Goal: Information Seeking & Learning: Learn about a topic

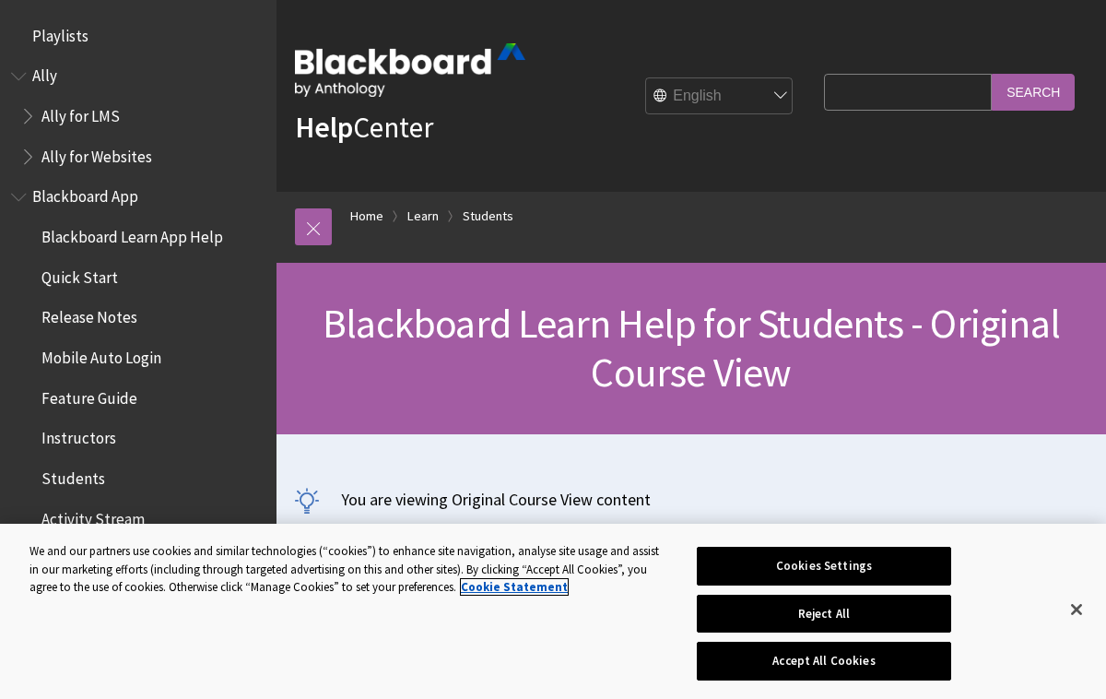
scroll to position [2178, 0]
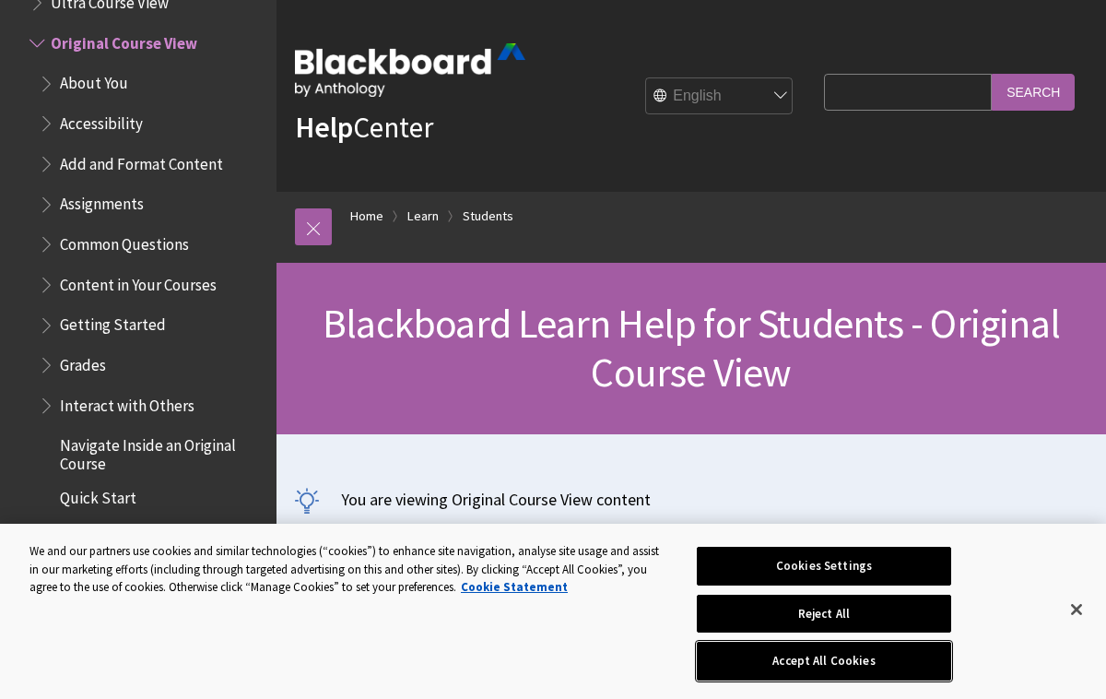
click at [760, 655] on button "Accept All Cookies" at bounding box center [824, 661] width 254 height 39
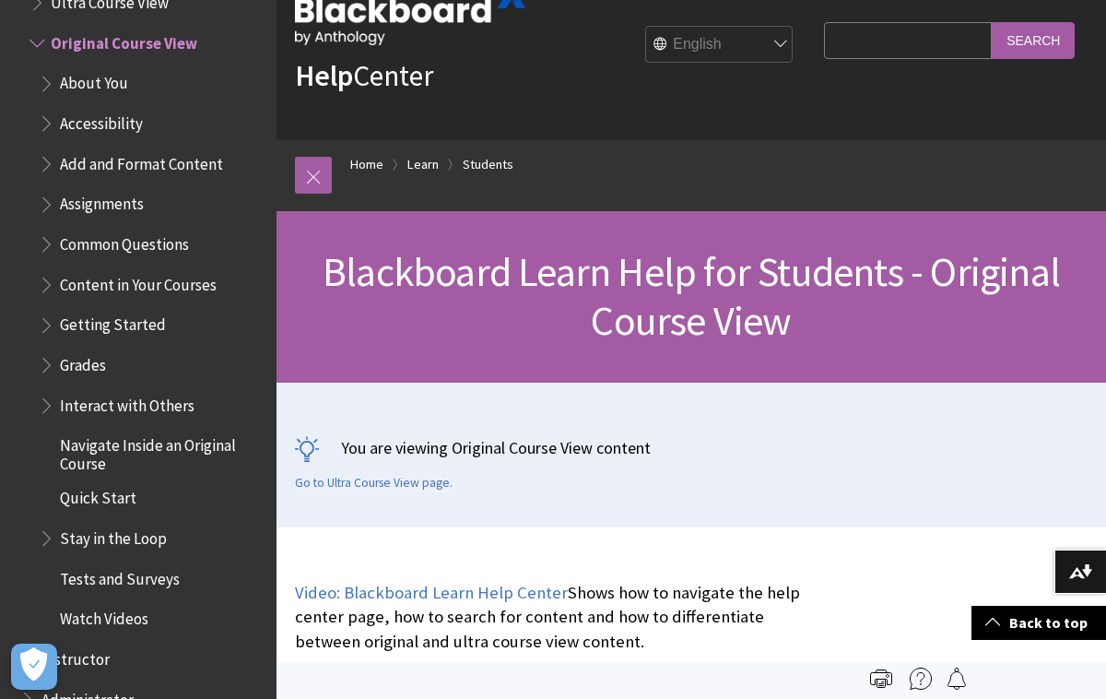
scroll to position [0, 0]
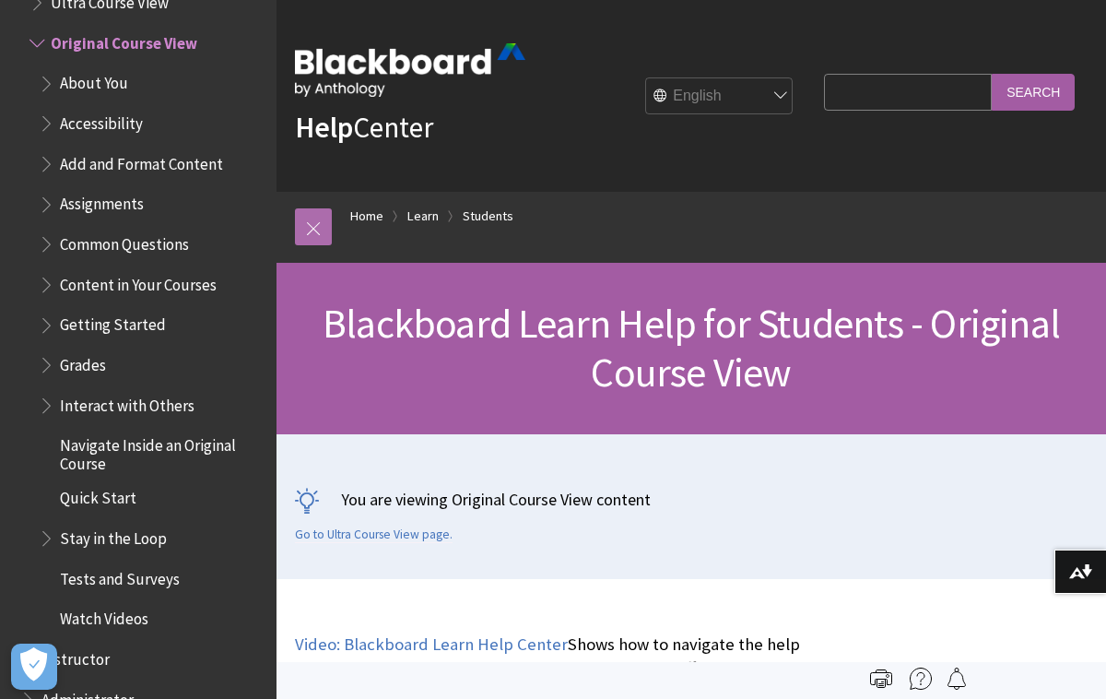
click at [313, 228] on link at bounding box center [313, 226] width 37 height 37
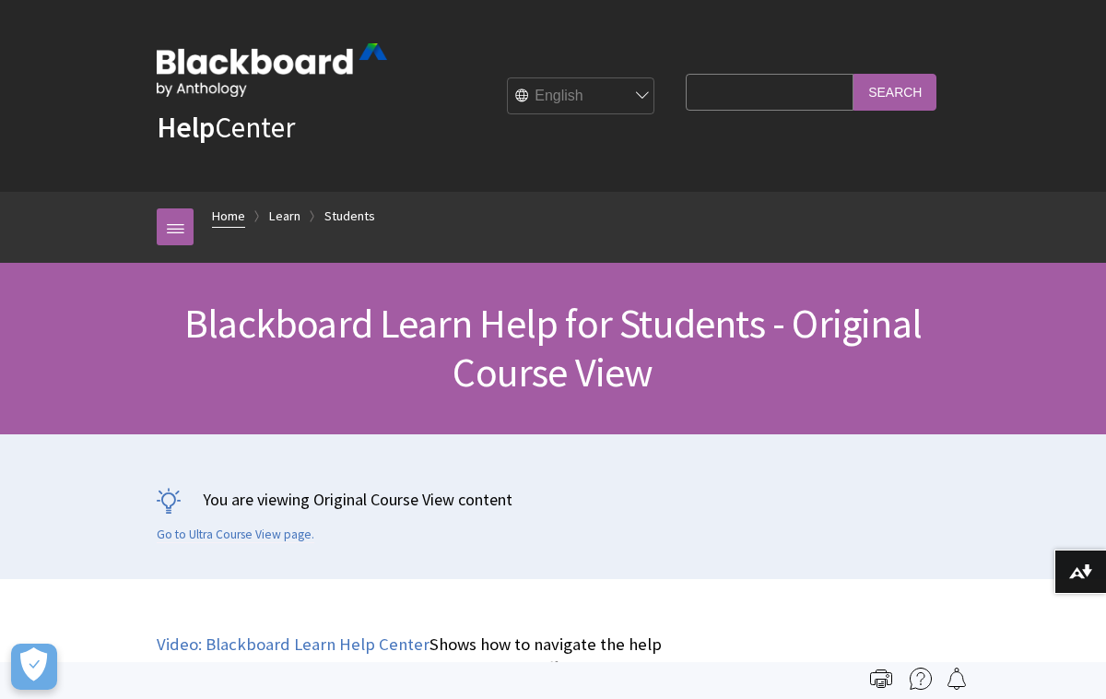
click at [236, 218] on link "Home" at bounding box center [228, 216] width 33 height 23
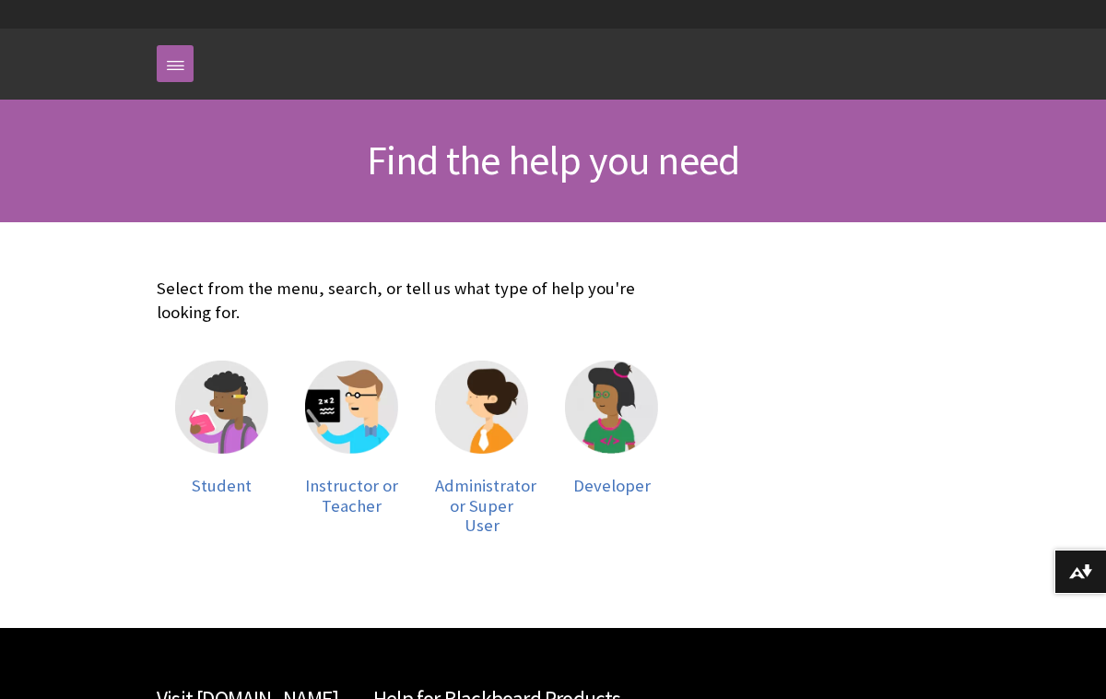
scroll to position [181, 0]
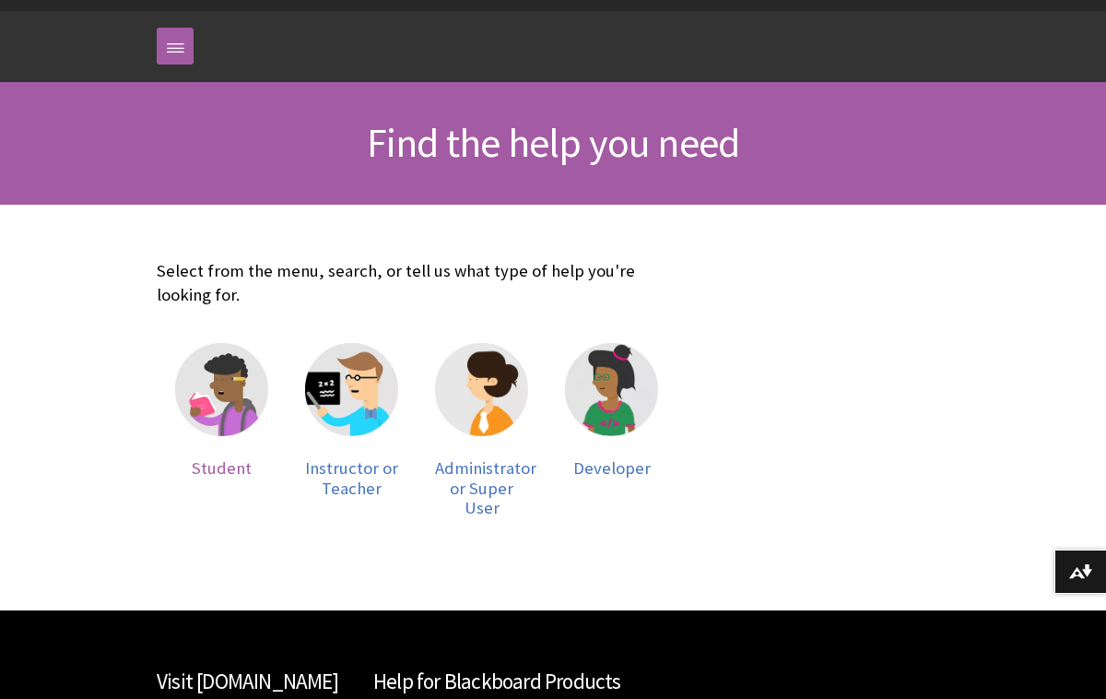
click at [226, 375] on img at bounding box center [221, 389] width 93 height 93
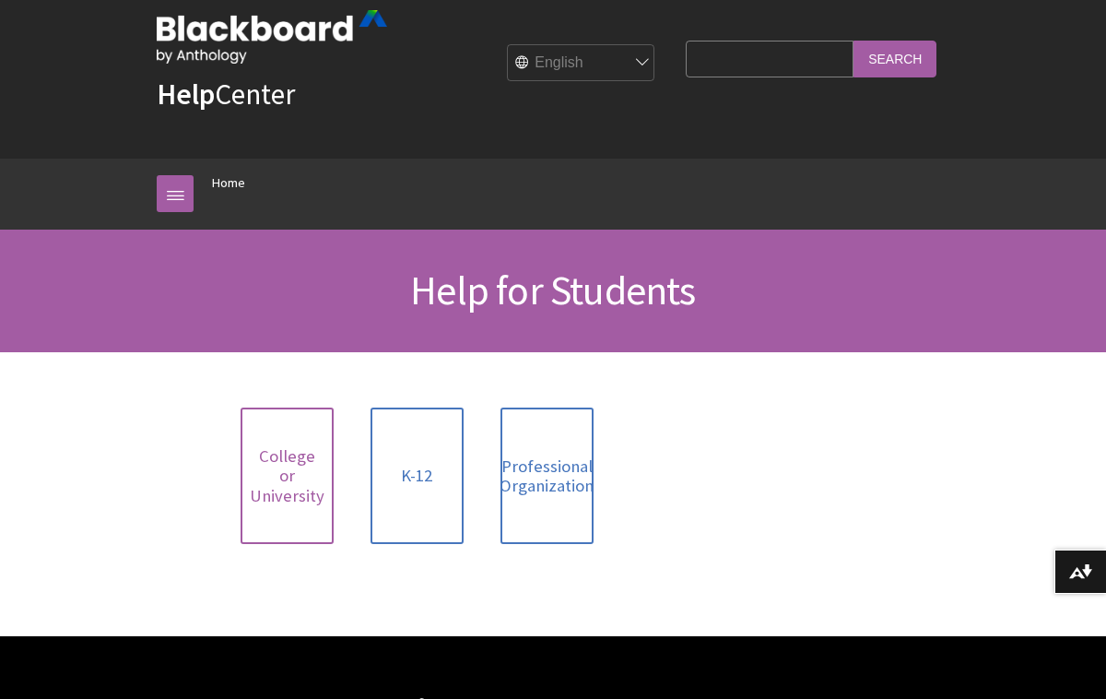
scroll to position [48, 0]
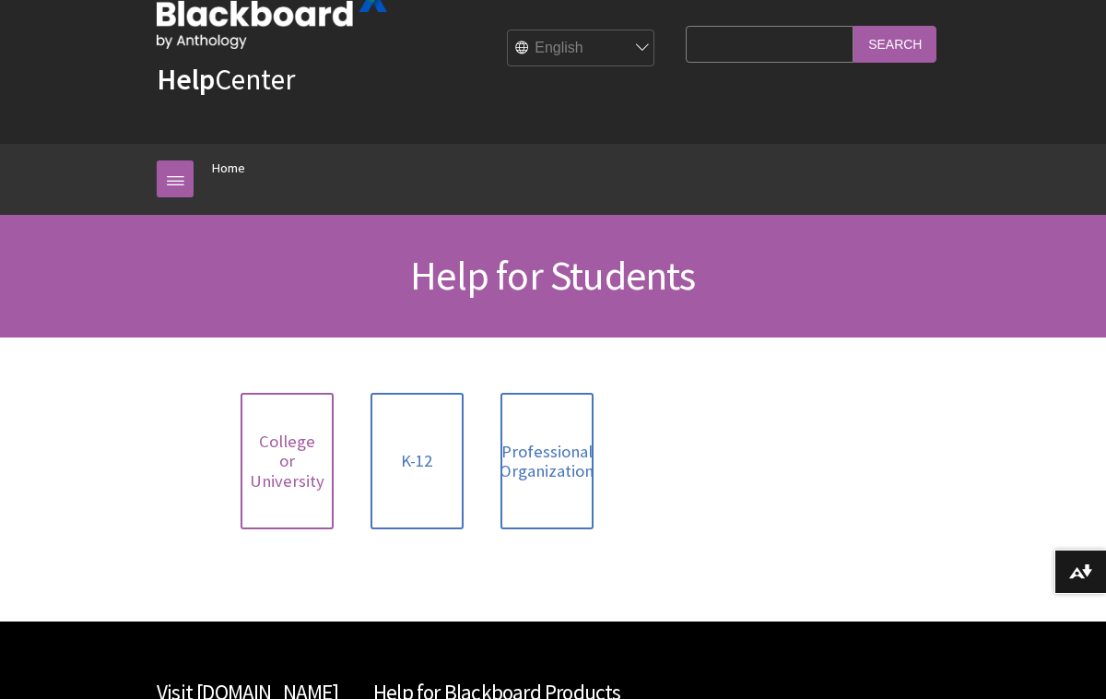
click at [288, 436] on span "College or University" at bounding box center [287, 461] width 75 height 60
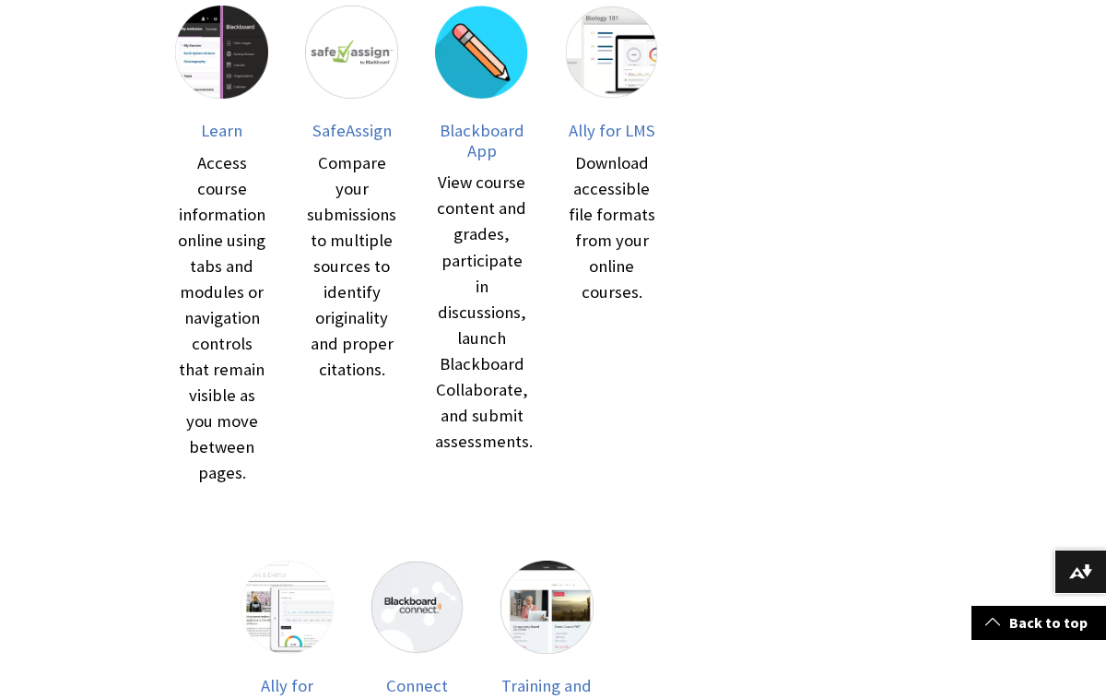
scroll to position [346, 0]
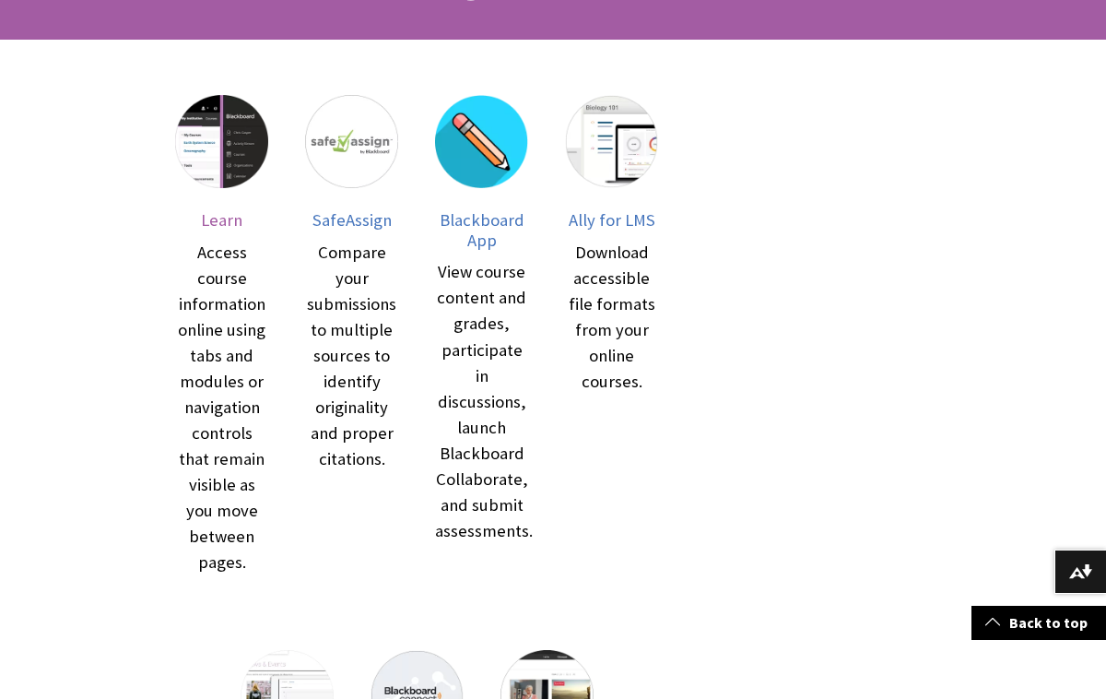
click at [242, 158] on img at bounding box center [221, 141] width 93 height 93
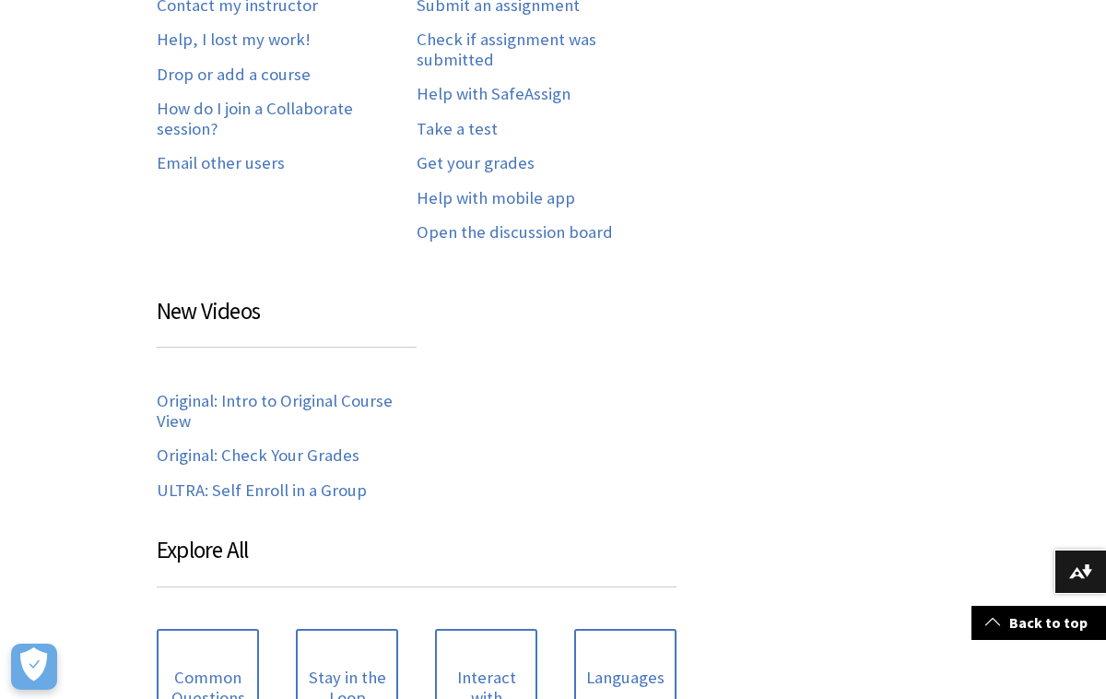
scroll to position [381, 0]
